Goal: Information Seeking & Learning: Learn about a topic

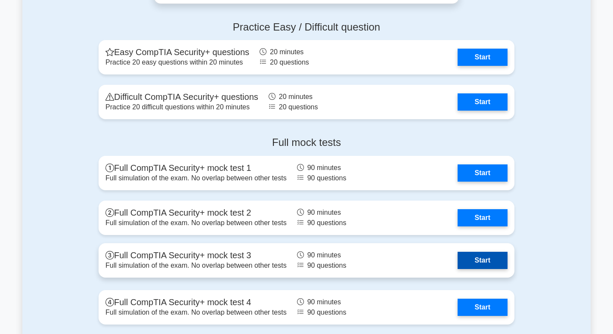
scroll to position [1716, 0]
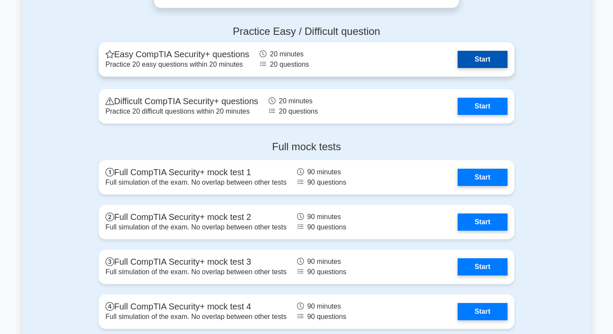
click at [496, 55] on link "Start" at bounding box center [483, 59] width 50 height 17
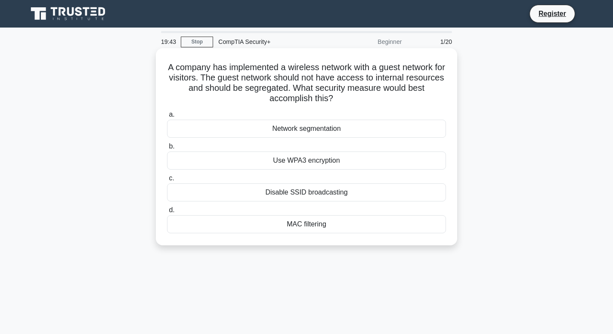
click at [325, 129] on div "Network segmentation" at bounding box center [306, 129] width 279 height 18
click at [167, 118] on input "a. Network segmentation" at bounding box center [167, 115] width 0 height 6
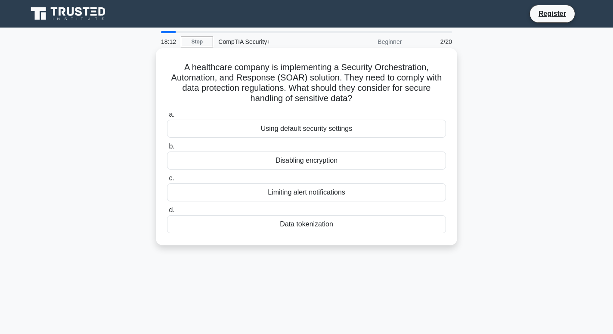
click at [319, 226] on div "Data tokenization" at bounding box center [306, 224] width 279 height 18
click at [167, 213] on input "d. Data tokenization" at bounding box center [167, 211] width 0 height 6
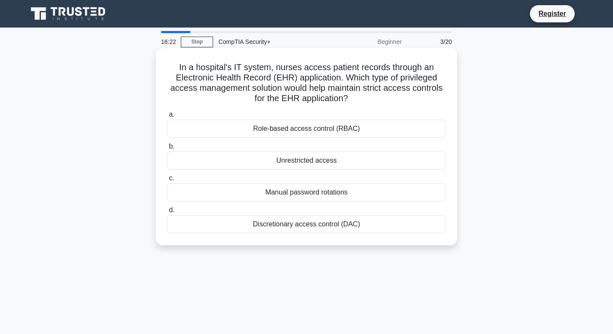
click at [293, 224] on div "Discretionary access control (DAC)" at bounding box center [306, 224] width 279 height 18
click at [167, 213] on input "d. Discretionary access control (DAC)" at bounding box center [167, 211] width 0 height 6
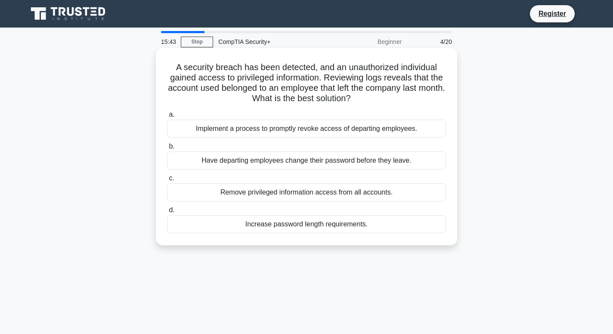
click at [276, 126] on div "Implement a process to promptly revoke access of departing employees." at bounding box center [306, 129] width 279 height 18
click at [167, 118] on input "a. Implement a process to promptly revoke access of departing employees." at bounding box center [167, 115] width 0 height 6
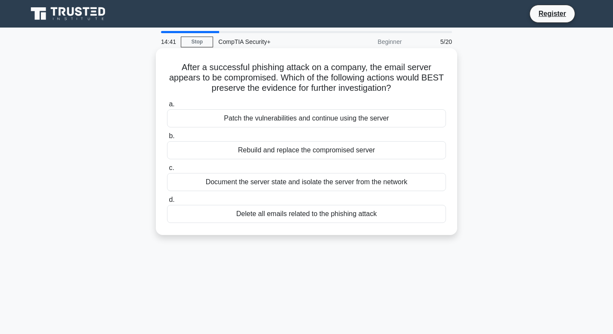
click at [273, 178] on div "Document the server state and isolate the server from the network" at bounding box center [306, 182] width 279 height 18
click at [167, 171] on input "c. Document the server state and isolate the server from the network" at bounding box center [167, 168] width 0 height 6
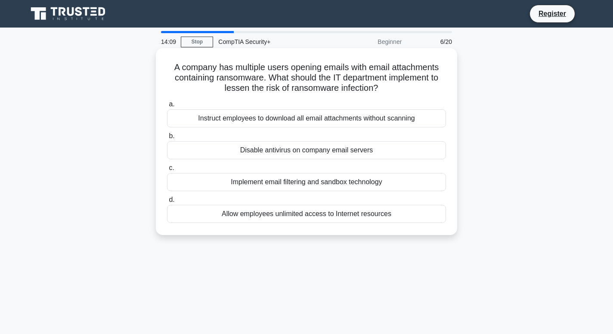
click at [276, 184] on div "Implement email filtering and sandbox technology" at bounding box center [306, 182] width 279 height 18
click at [167, 171] on input "c. Implement email filtering and sandbox technology" at bounding box center [167, 168] width 0 height 6
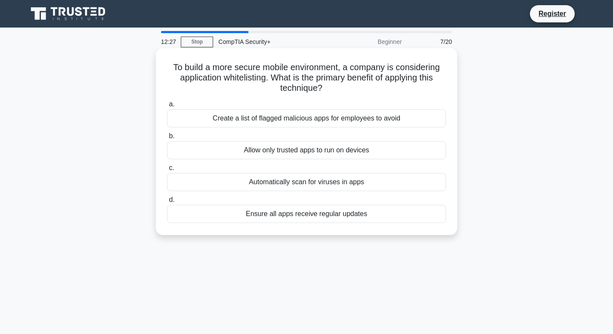
click at [325, 148] on div "Allow only trusted apps to run on devices" at bounding box center [306, 150] width 279 height 18
click at [167, 139] on input "b. Allow only trusted apps to run on devices" at bounding box center [167, 136] width 0 height 6
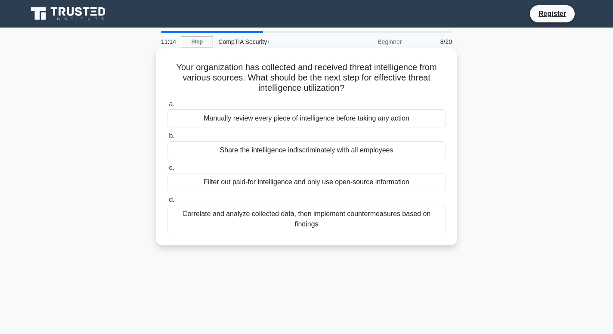
click at [326, 222] on div "Correlate and analyze collected data, then implement countermeasures based on f…" at bounding box center [306, 219] width 279 height 28
click at [167, 203] on input "d. Correlate and analyze collected data, then implement countermeasures based o…" at bounding box center [167, 200] width 0 height 6
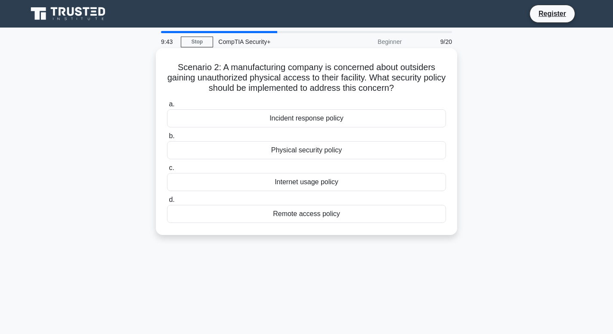
click at [311, 152] on div "Physical security policy" at bounding box center [306, 150] width 279 height 18
click at [167, 139] on input "b. Physical security policy" at bounding box center [167, 136] width 0 height 6
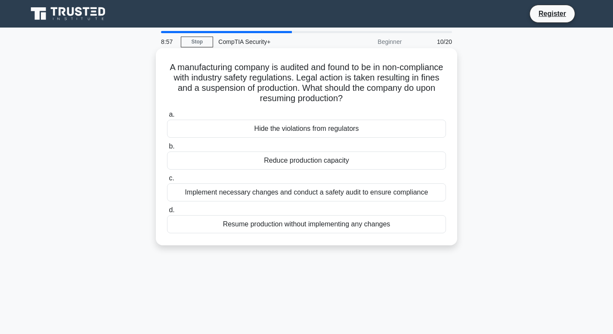
click at [267, 189] on div "Implement necessary changes and conduct a safety audit to ensure compliance" at bounding box center [306, 192] width 279 height 18
click at [167, 181] on input "c. Implement necessary changes and conduct a safety audit to ensure compliance" at bounding box center [167, 179] width 0 height 6
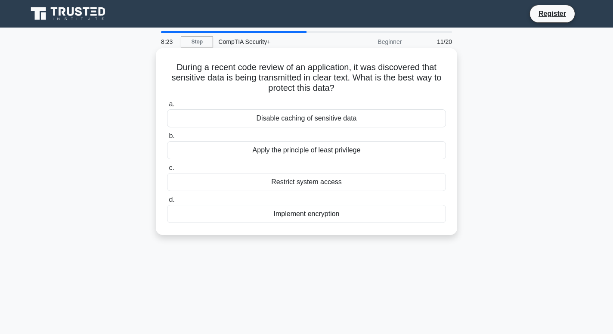
click at [290, 214] on div "Implement encryption" at bounding box center [306, 214] width 279 height 18
click at [167, 203] on input "d. Implement encryption" at bounding box center [167, 200] width 0 height 6
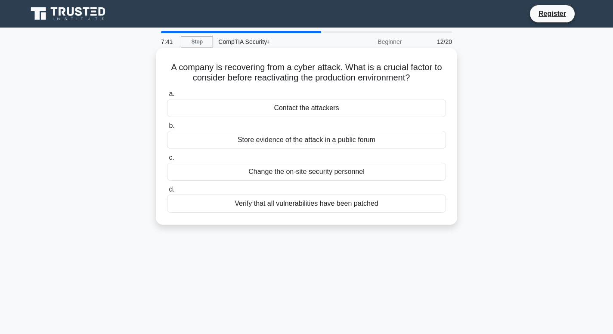
click at [294, 207] on div "Verify that all vulnerabilities have been patched" at bounding box center [306, 204] width 279 height 18
click at [167, 192] on input "d. Verify that all vulnerabilities have been patched" at bounding box center [167, 190] width 0 height 6
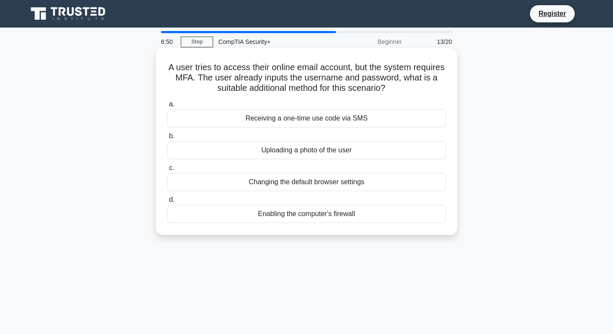
click at [310, 117] on div "Receiving a one-time use code via SMS" at bounding box center [306, 118] width 279 height 18
click at [167, 107] on input "a. Receiving a one-time use code via SMS" at bounding box center [167, 105] width 0 height 6
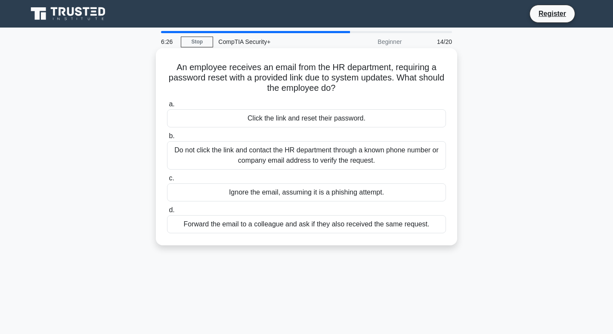
click at [308, 154] on div "Do not click the link and contact the HR department through a known phone numbe…" at bounding box center [306, 155] width 279 height 28
click at [167, 139] on input "b. Do not click the link and contact the HR department through a known phone nu…" at bounding box center [167, 136] width 0 height 6
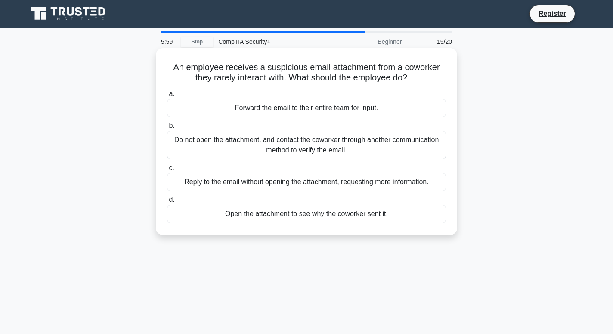
click at [310, 152] on div "Do not open the attachment, and contact the coworker through another communicat…" at bounding box center [306, 145] width 279 height 28
click at [167, 129] on input "b. Do not open the attachment, and contact the coworker through another communi…" at bounding box center [167, 126] width 0 height 6
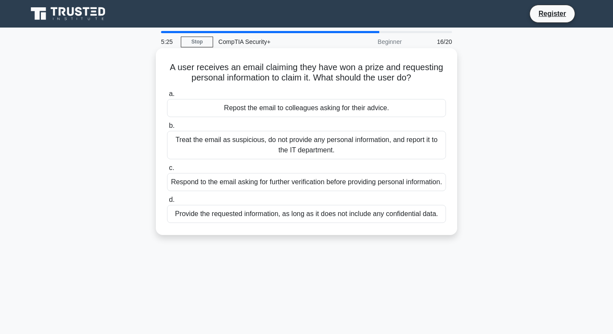
click at [313, 145] on div "Treat the email as suspicious, do not provide any personal information, and rep…" at bounding box center [306, 145] width 279 height 28
click at [167, 129] on input "b. Treat the email as suspicious, do not provide any personal information, and …" at bounding box center [167, 126] width 0 height 6
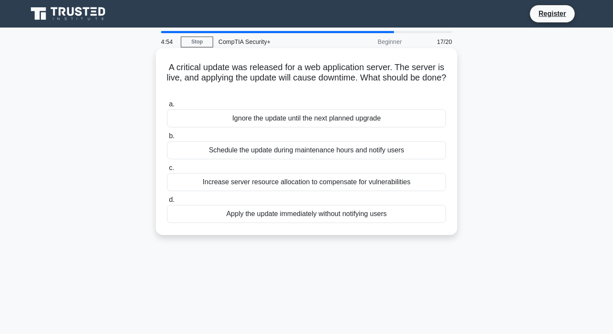
click at [284, 147] on div "Schedule the update during maintenance hours and notify users" at bounding box center [306, 150] width 279 height 18
click at [167, 139] on input "b. Schedule the update during maintenance hours and notify users" at bounding box center [167, 136] width 0 height 6
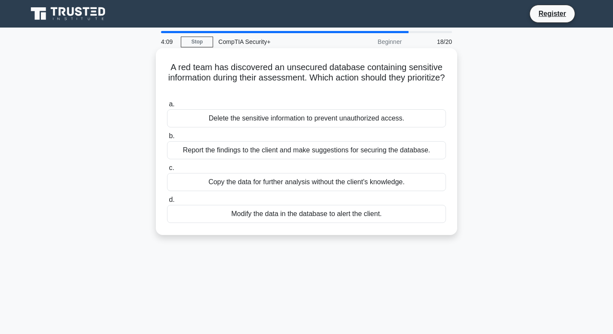
click at [249, 151] on div "Report the findings to the client and make suggestions for securing the databas…" at bounding box center [306, 150] width 279 height 18
click at [167, 139] on input "b. Report the findings to the client and make suggestions for securing the data…" at bounding box center [167, 136] width 0 height 6
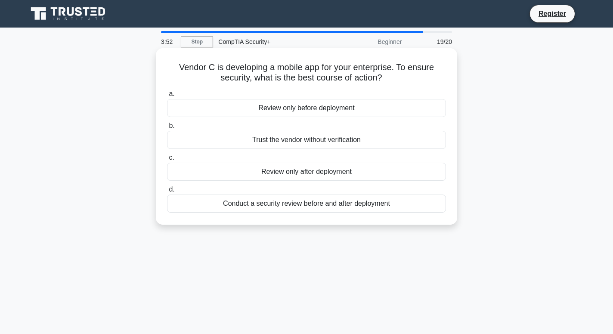
click at [302, 205] on div "Conduct a security review before and after deployment" at bounding box center [306, 204] width 279 height 18
click at [167, 192] on input "d. Conduct a security review before and after deployment" at bounding box center [167, 190] width 0 height 6
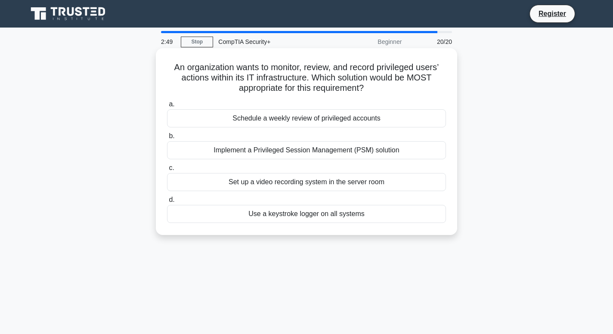
click at [275, 212] on div "Use a keystroke logger on all systems" at bounding box center [306, 214] width 279 height 18
click at [167, 203] on input "d. Use a keystroke logger on all systems" at bounding box center [167, 200] width 0 height 6
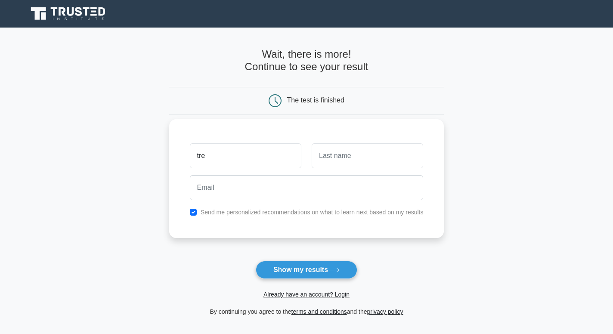
type input "tre"
click at [341, 162] on input "text" at bounding box center [368, 155] width 112 height 25
type input "u"
type input "m"
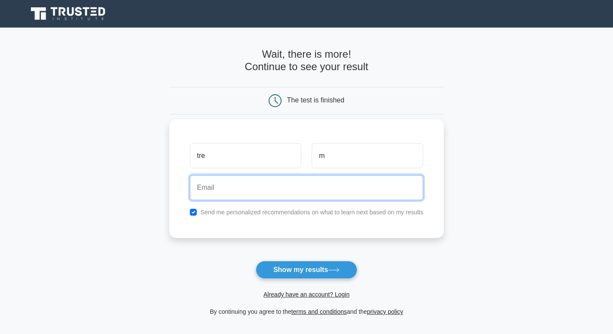
click at [298, 181] on input "email" at bounding box center [307, 187] width 234 height 25
type input "treyutley2@gmail.com"
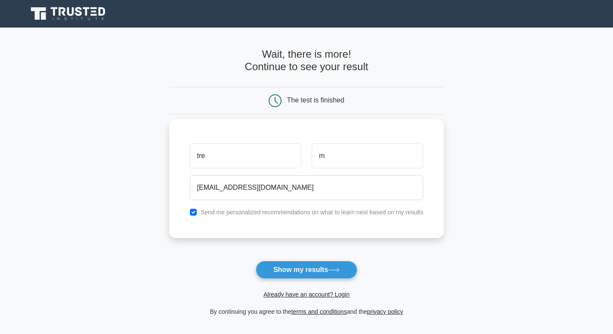
click at [220, 216] on label "Send me personalized recommendations on what to learn next based on my results" at bounding box center [312, 212] width 223 height 7
click at [194, 209] on input "checkbox" at bounding box center [193, 212] width 7 height 7
checkbox input "false"
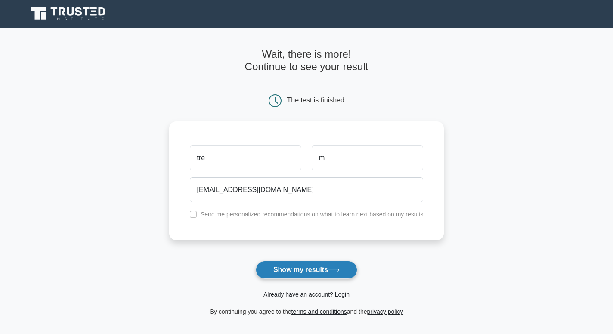
click at [303, 270] on button "Show my results" at bounding box center [307, 270] width 102 height 18
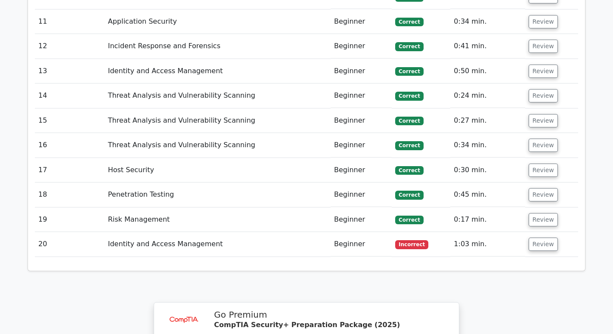
scroll to position [1332, 0]
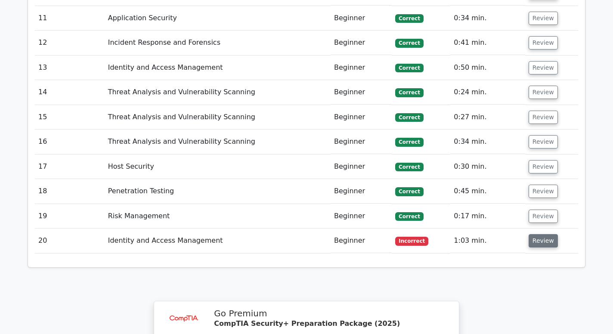
click at [535, 234] on button "Review" at bounding box center [543, 240] width 29 height 13
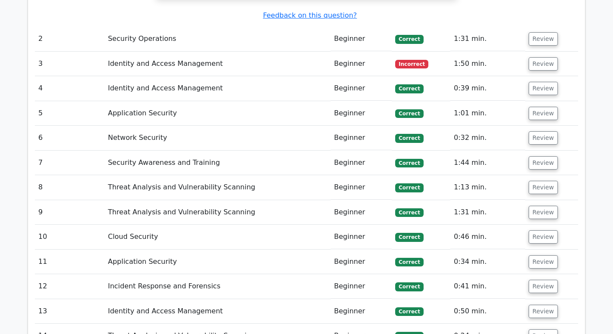
scroll to position [1088, 0]
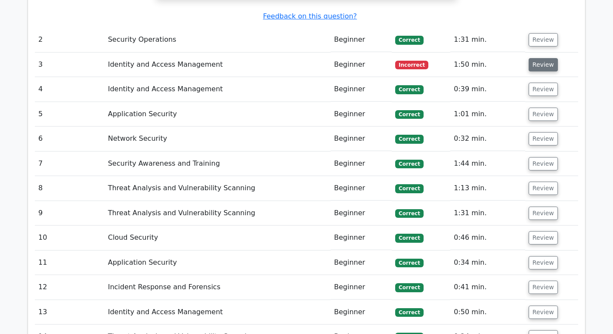
click at [543, 58] on button "Review" at bounding box center [543, 64] width 29 height 13
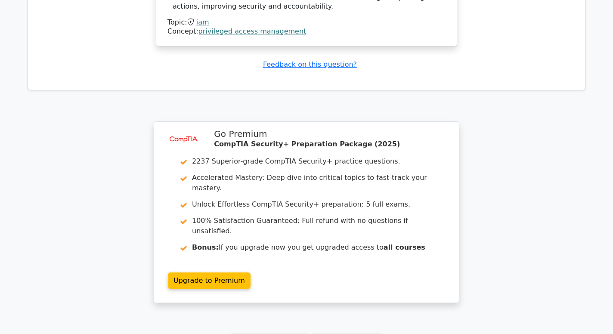
scroll to position [2271, 0]
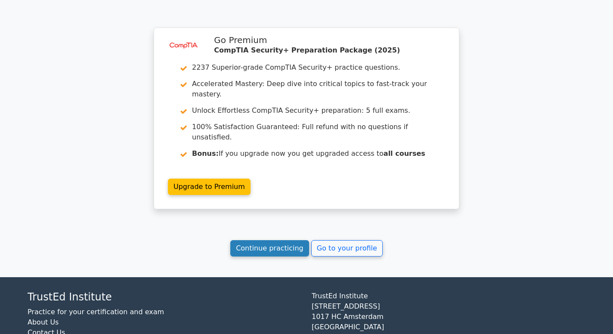
click at [279, 240] on link "Continue practicing" at bounding box center [269, 248] width 79 height 16
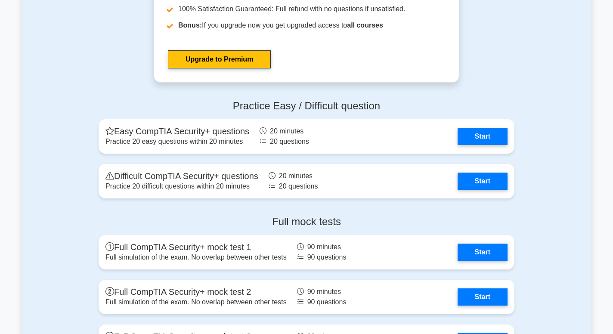
scroll to position [1922, 0]
